Goal: Information Seeking & Learning: Learn about a topic

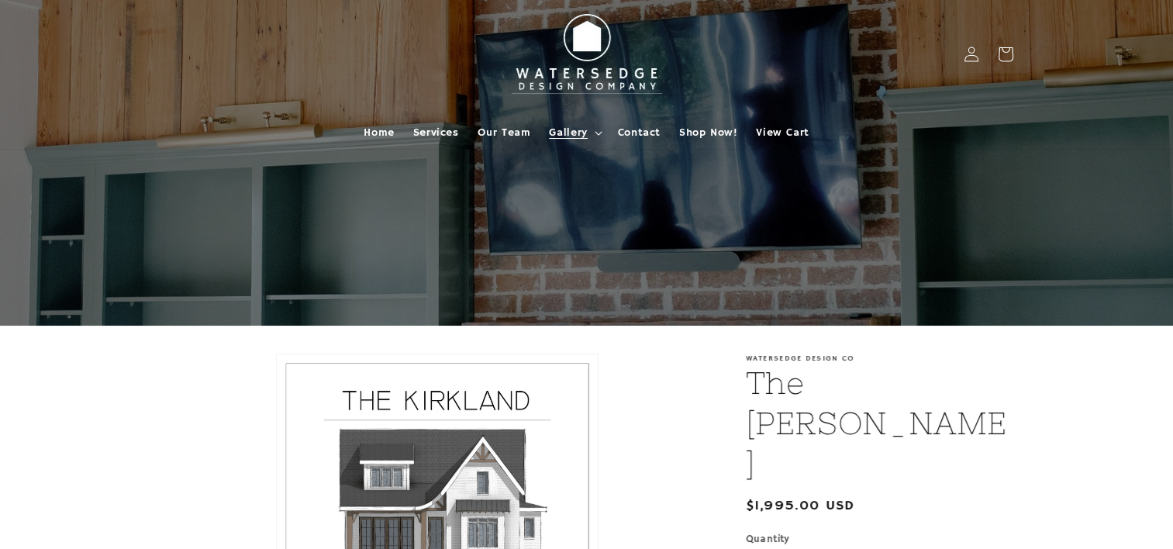
click at [554, 126] on span "Gallery" at bounding box center [568, 133] width 38 height 14
click at [521, 130] on span "Our Team" at bounding box center [505, 133] width 54 height 14
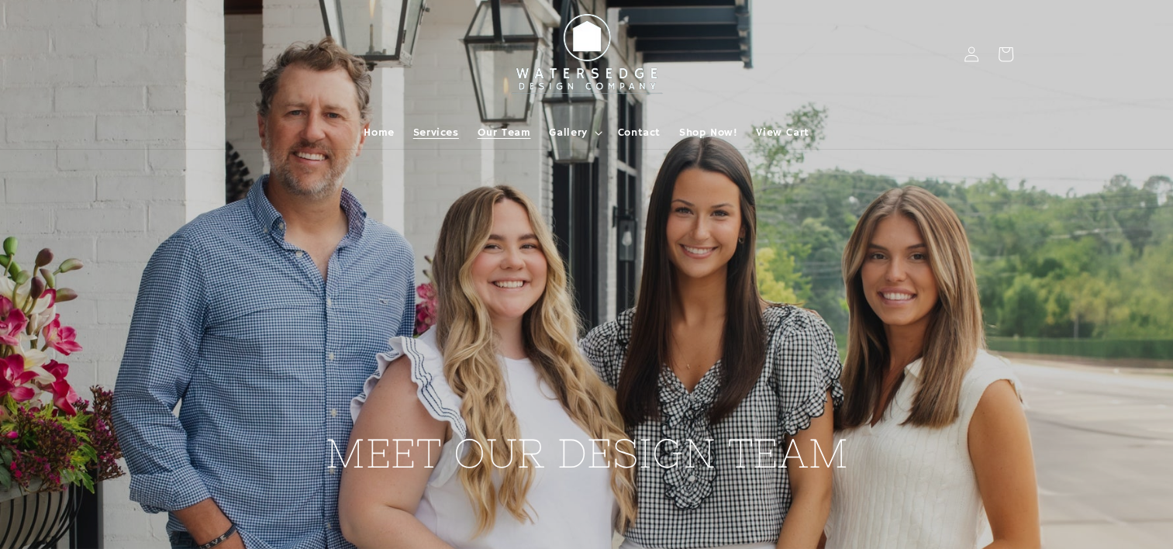
click at [428, 137] on span "Services" at bounding box center [436, 133] width 46 height 14
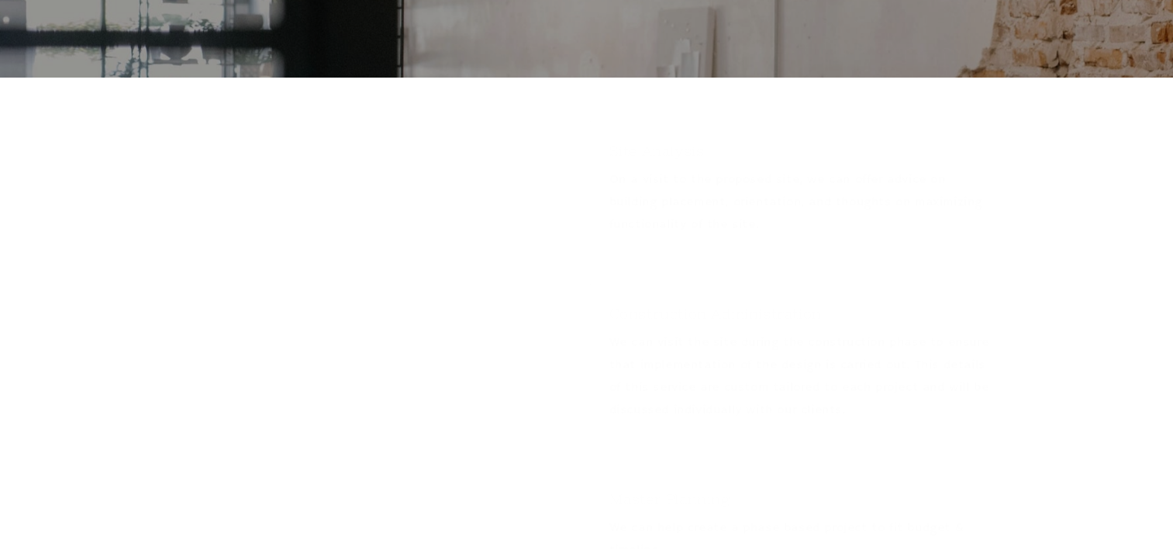
scroll to position [482, 0]
click at [596, 326] on div "Construction Administration We can visit the site during the construction phase…" at bounding box center [801, 346] width 423 height 157
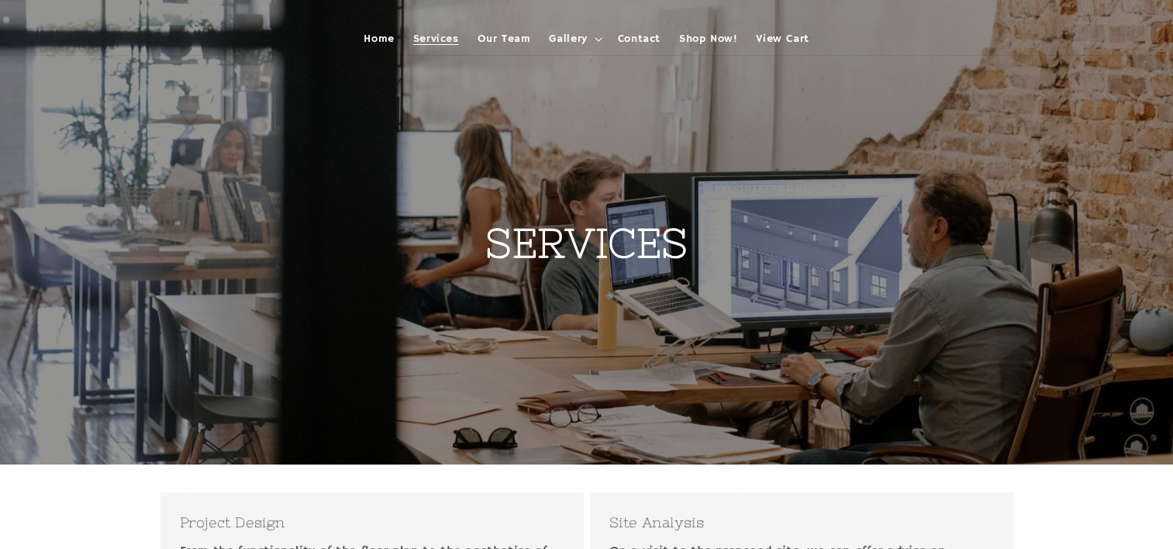
scroll to position [84, 0]
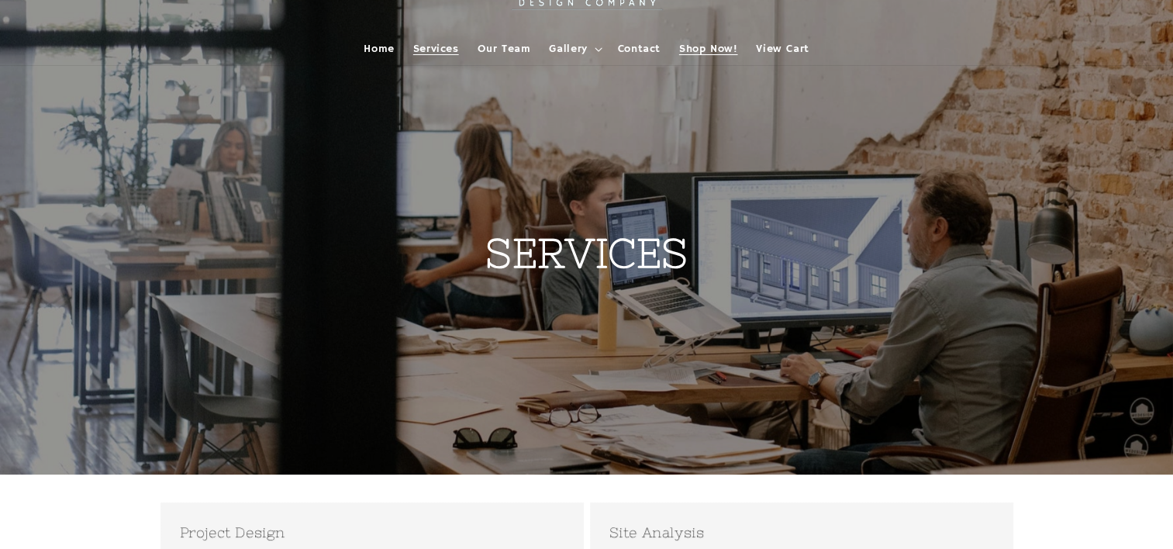
click at [710, 39] on link "Shop Now!" at bounding box center [708, 49] width 77 height 33
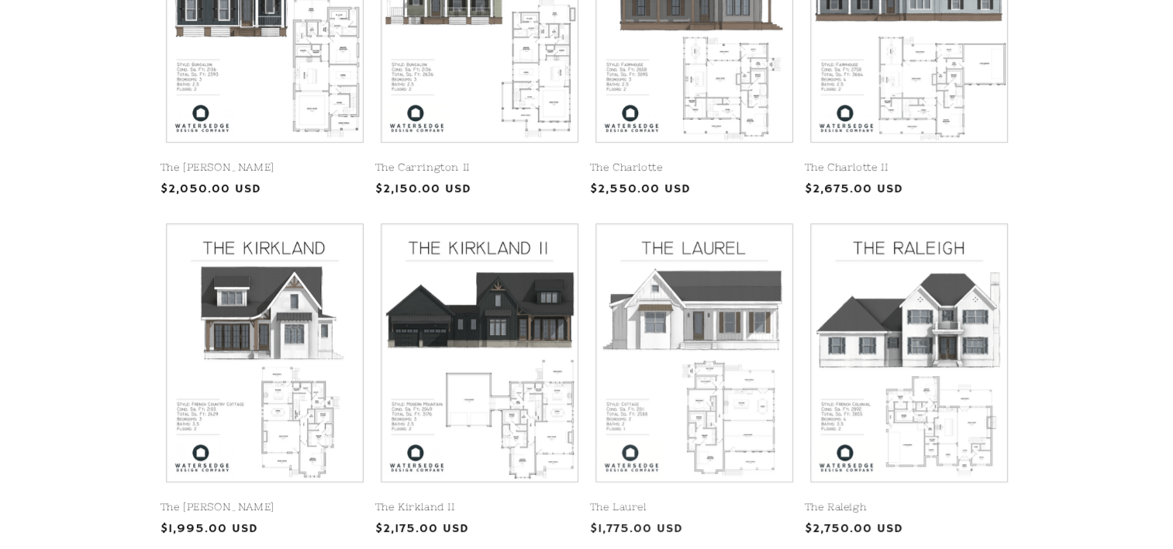
scroll to position [546, 0]
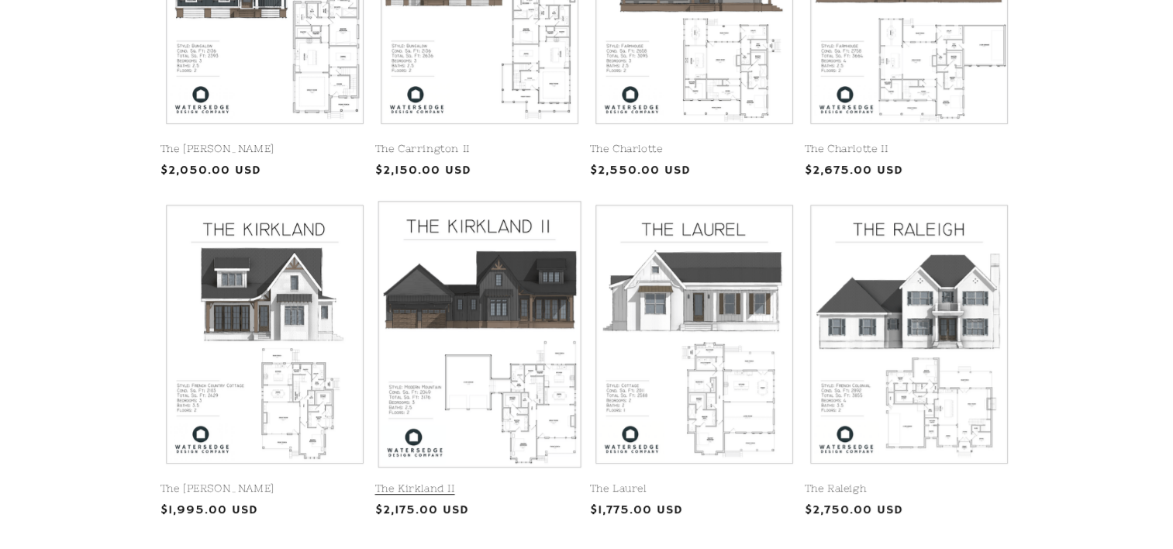
click at [509, 482] on link "The Kirkland II" at bounding box center [479, 488] width 209 height 13
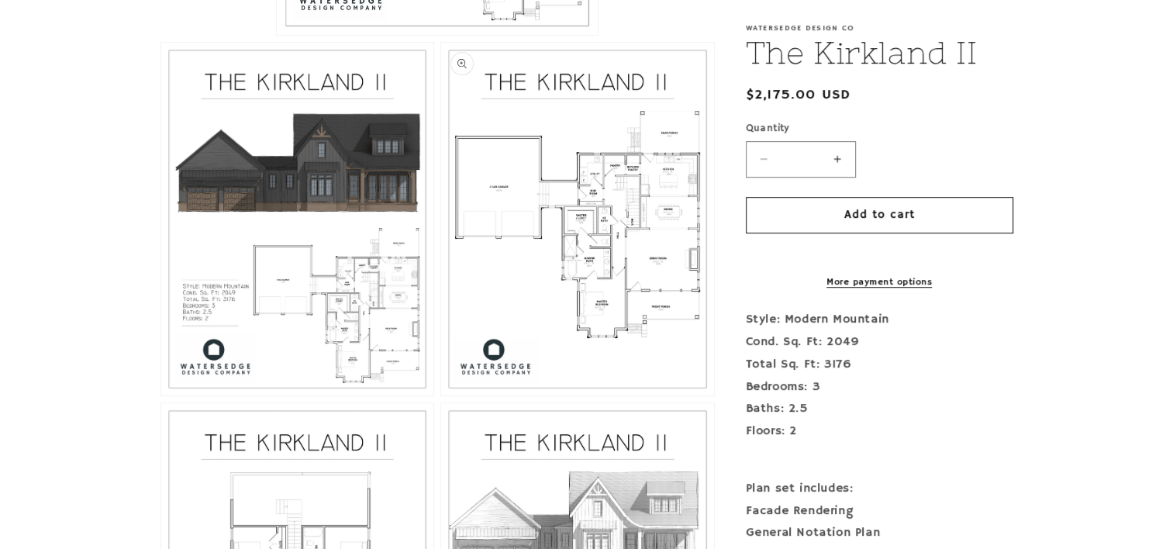
scroll to position [764, 0]
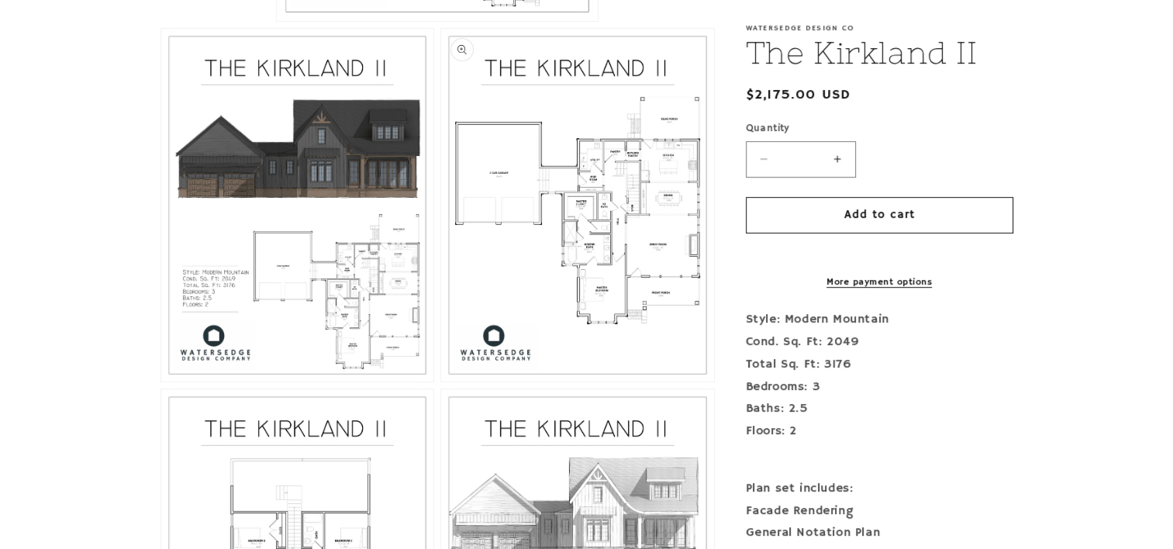
click at [441, 382] on button "Open media 3 in modal" at bounding box center [441, 382] width 0 height 0
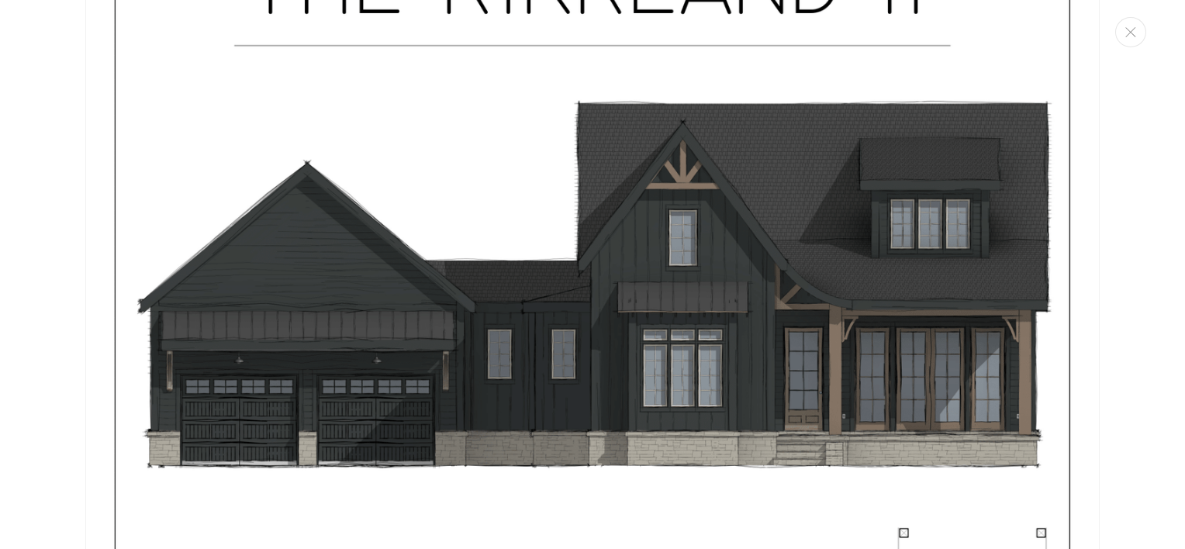
scroll to position [213, 0]
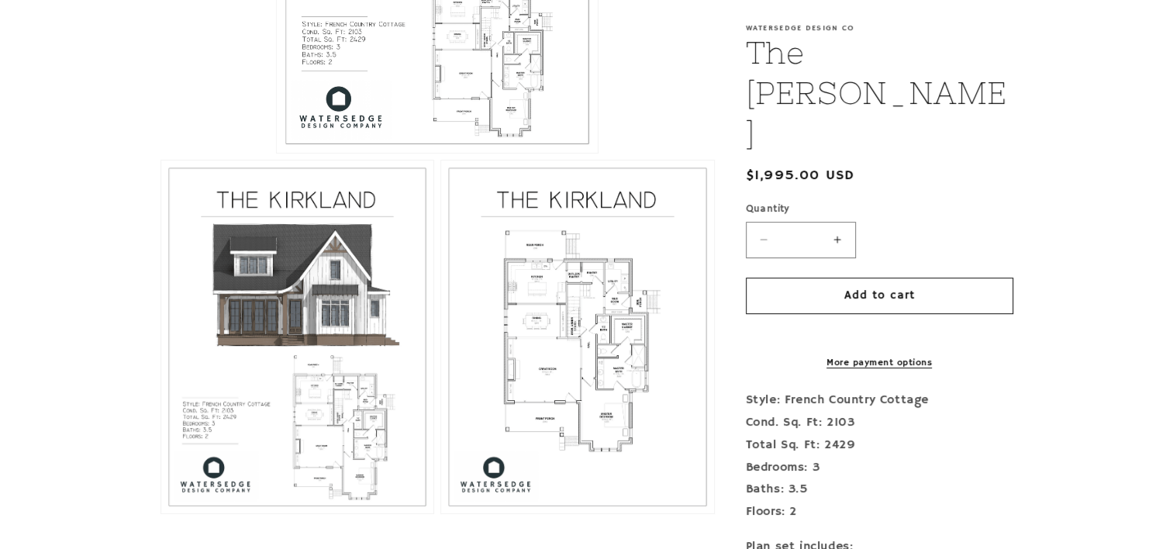
scroll to position [641, 0]
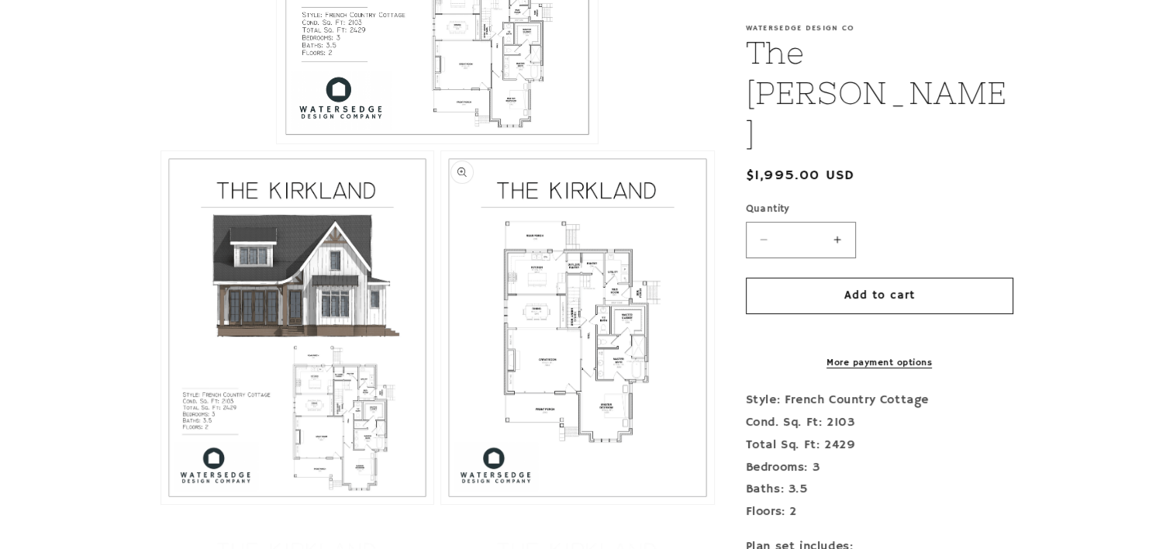
click at [441, 504] on button "Open media 3 in modal" at bounding box center [441, 504] width 0 height 0
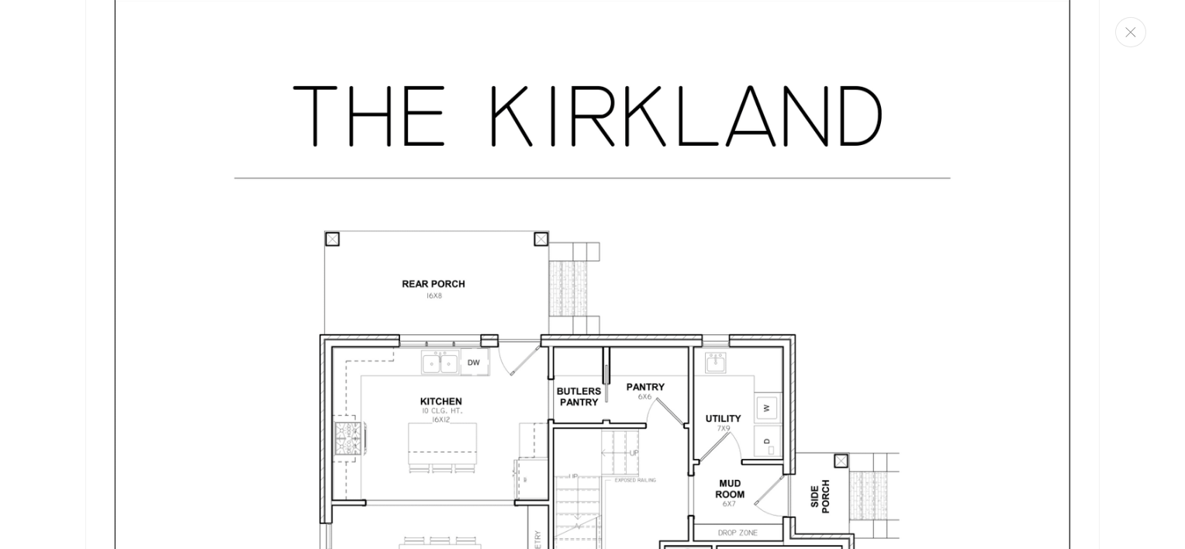
scroll to position [2683, 0]
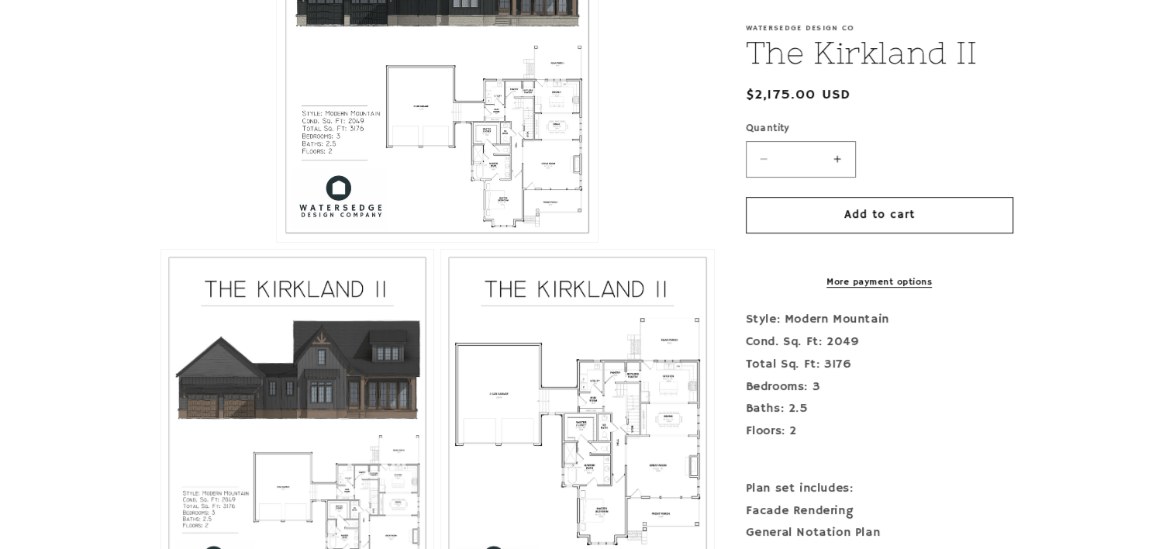
scroll to position [605, 0]
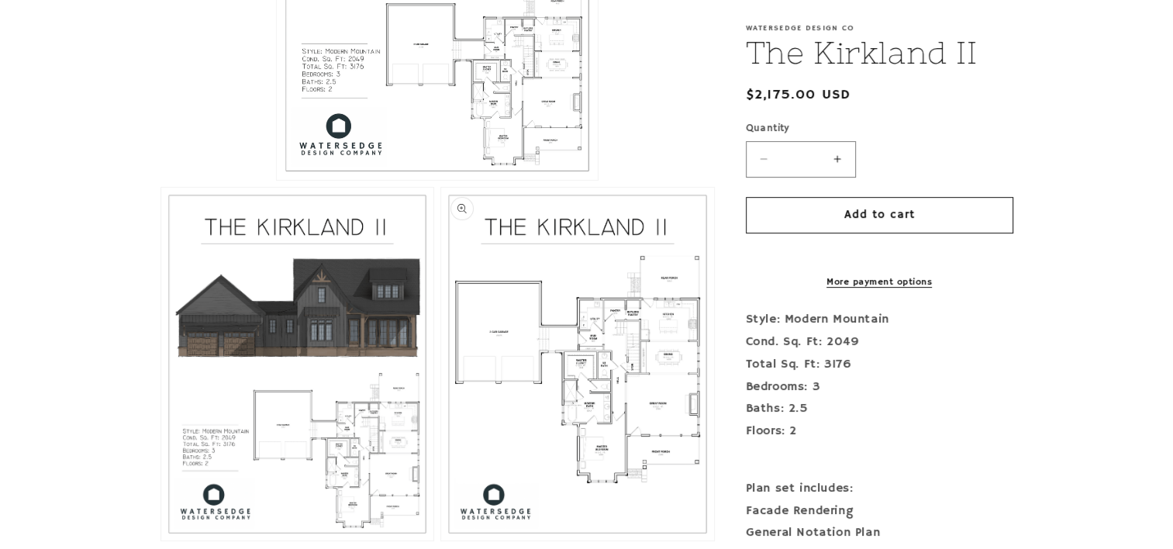
click at [441, 541] on button "Open media 3 in modal" at bounding box center [441, 541] width 0 height 0
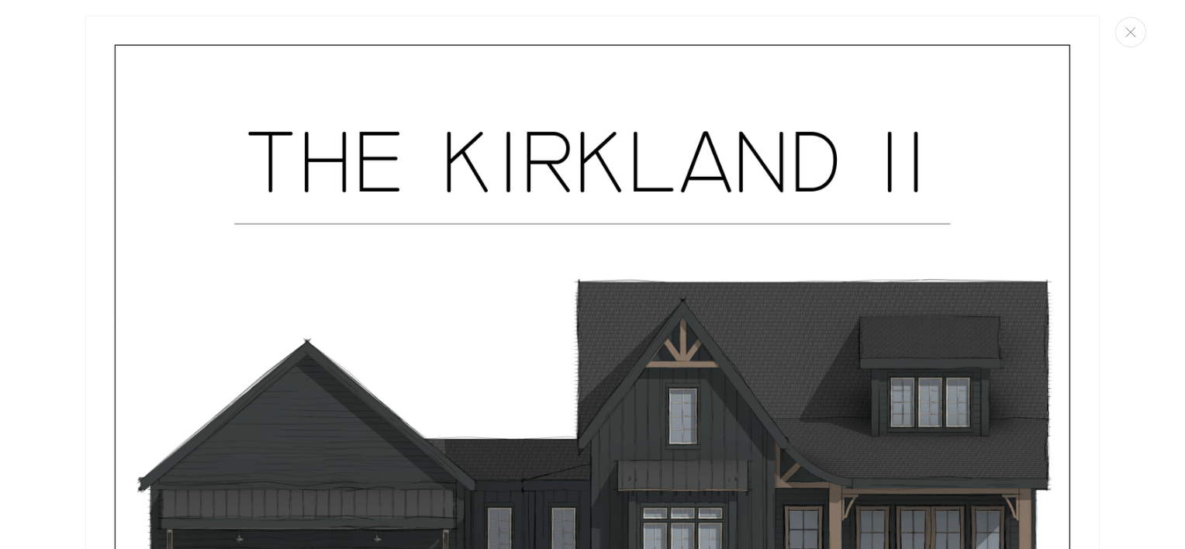
scroll to position [0, 0]
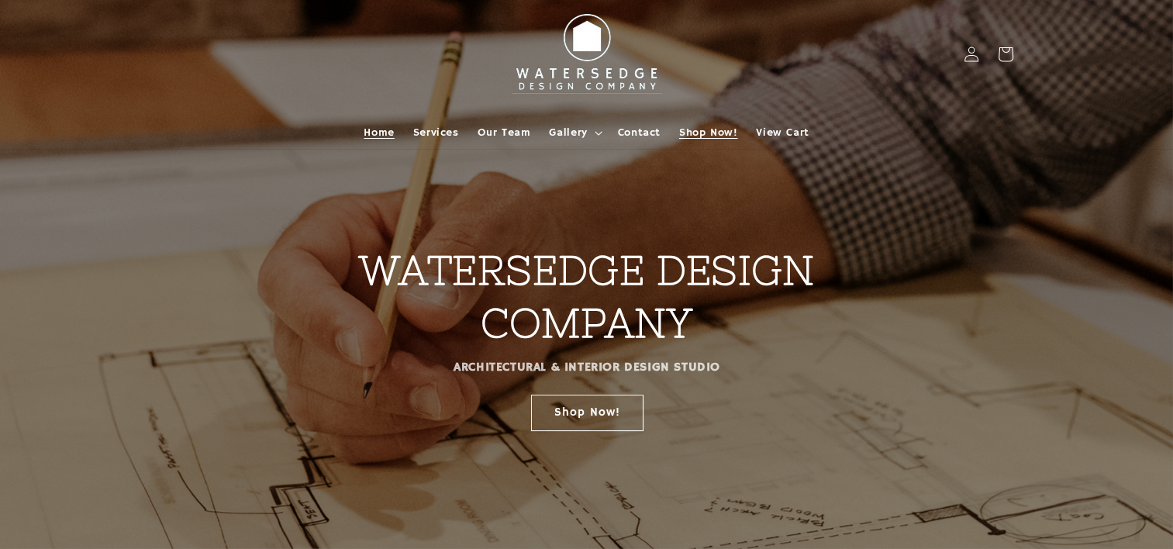
click at [724, 126] on span "Shop Now!" at bounding box center [708, 133] width 58 height 14
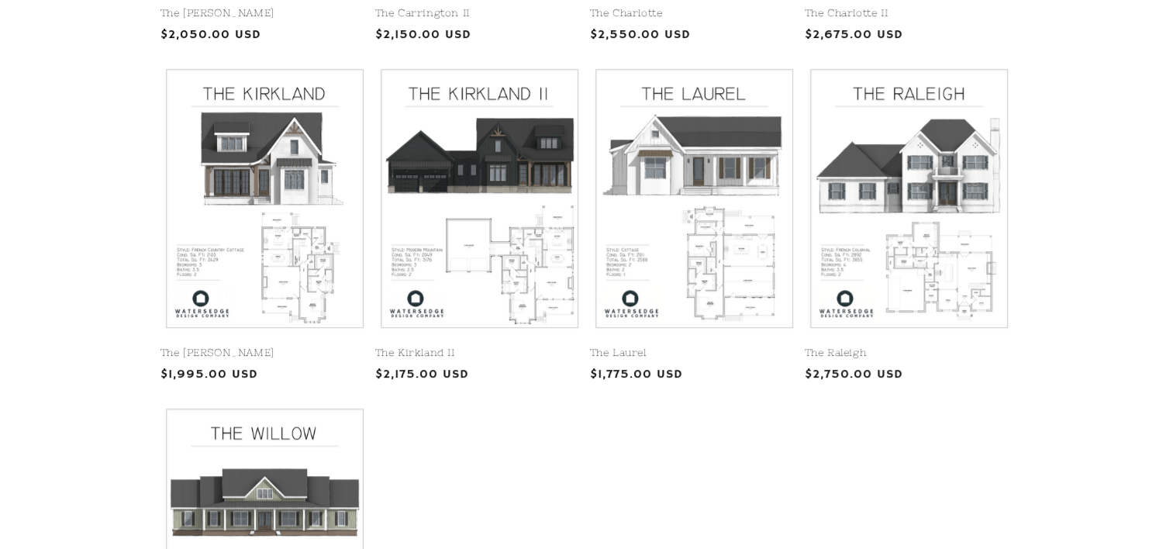
scroll to position [683, 0]
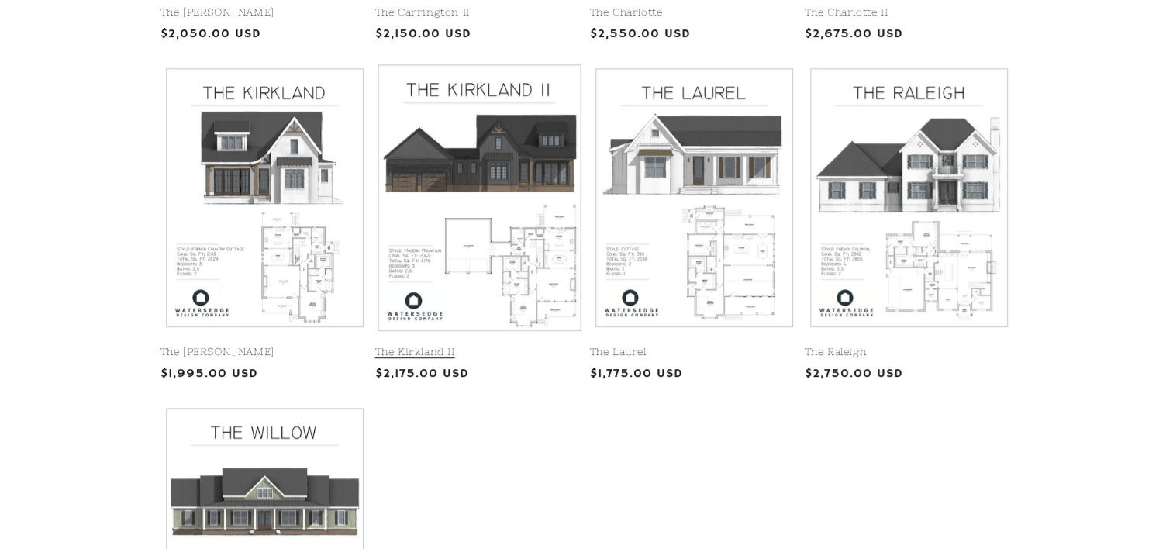
click at [488, 346] on link "The Kirkland II" at bounding box center [479, 352] width 209 height 13
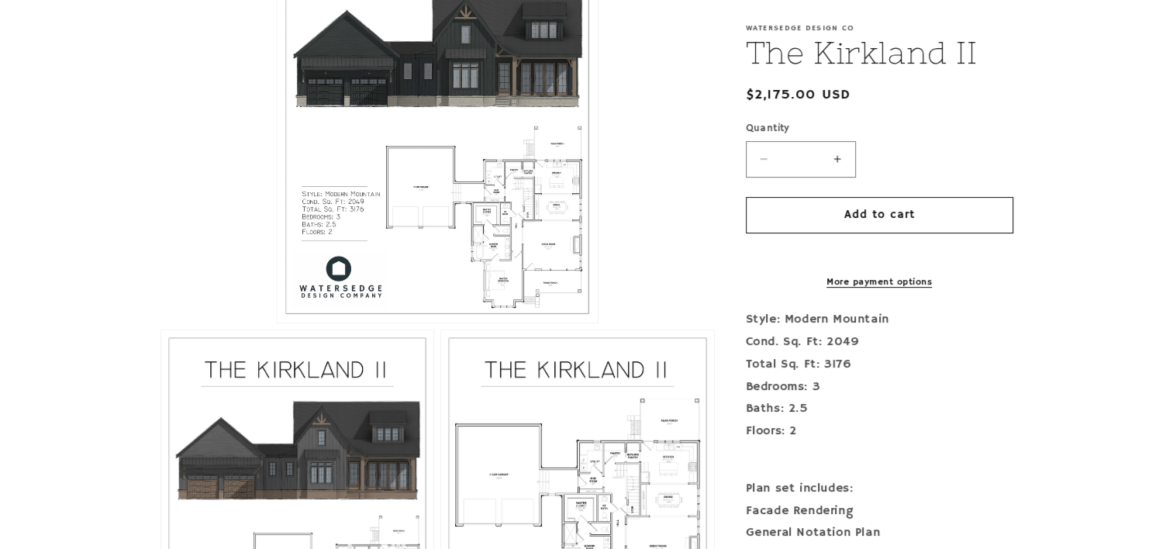
scroll to position [496, 0]
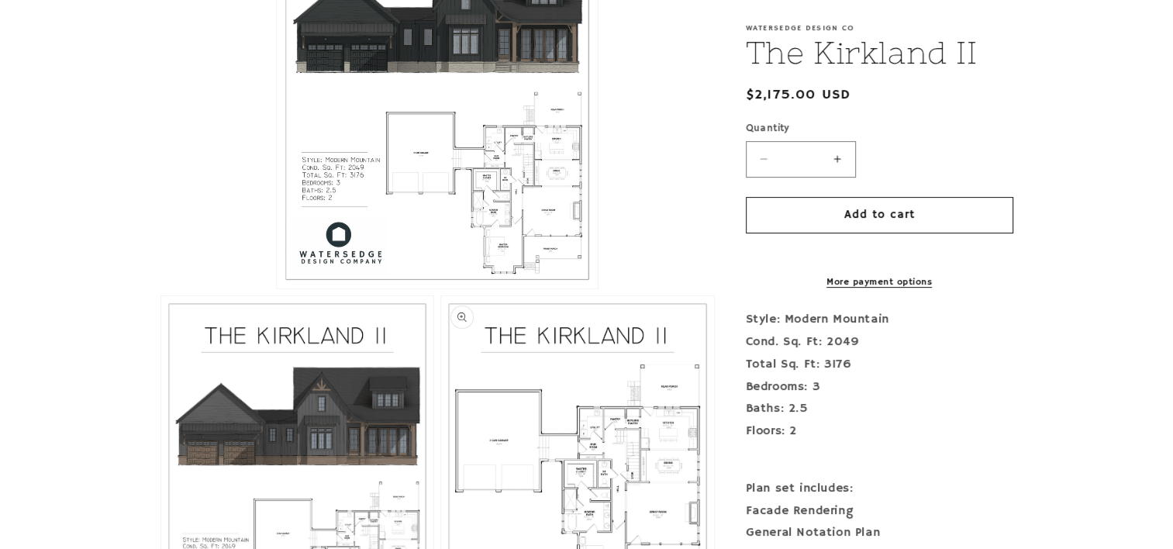
drag, startPoint x: 596, startPoint y: 494, endPoint x: 547, endPoint y: 462, distance: 58.3
drag, startPoint x: 547, startPoint y: 462, endPoint x: 493, endPoint y: 459, distance: 53.6
drag, startPoint x: 493, startPoint y: 459, endPoint x: 724, endPoint y: 501, distance: 234.9
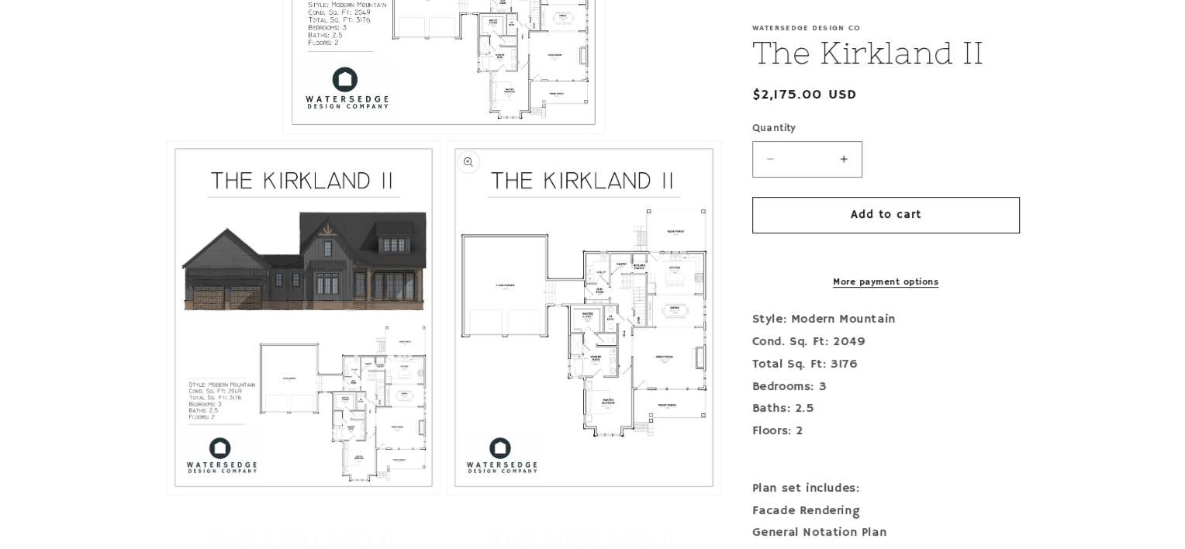
scroll to position [657, 0]
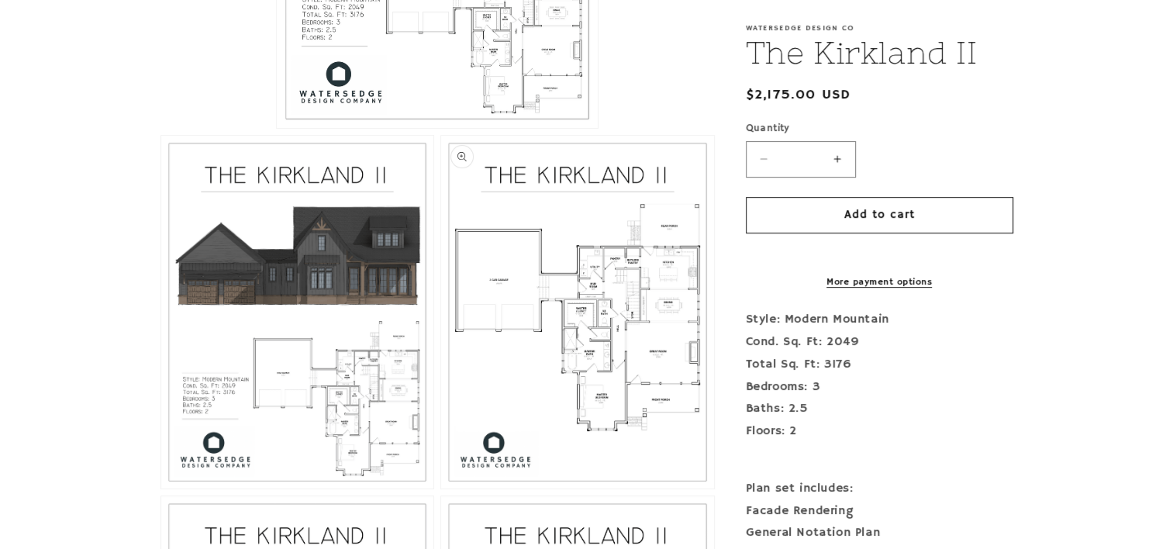
click at [441, 489] on button "Open media 3 in modal" at bounding box center [441, 489] width 0 height 0
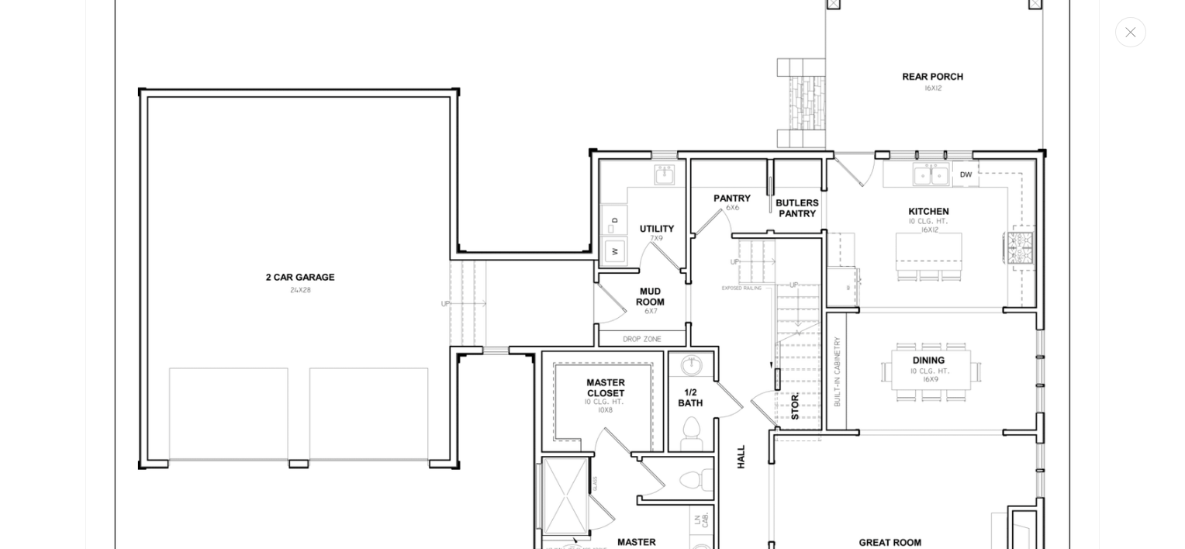
scroll to position [2932, 0]
